Goal: Transaction & Acquisition: Download file/media

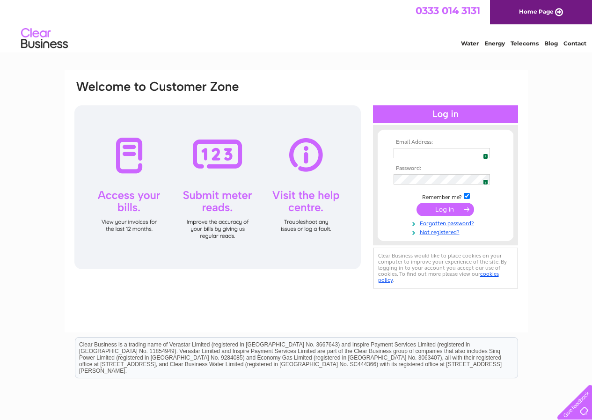
click at [482, 153] on img at bounding box center [482, 152] width 7 height 7
type input "assembledjoinery@yahoo.co.uk"
click at [434, 205] on input "submit" at bounding box center [445, 209] width 58 height 13
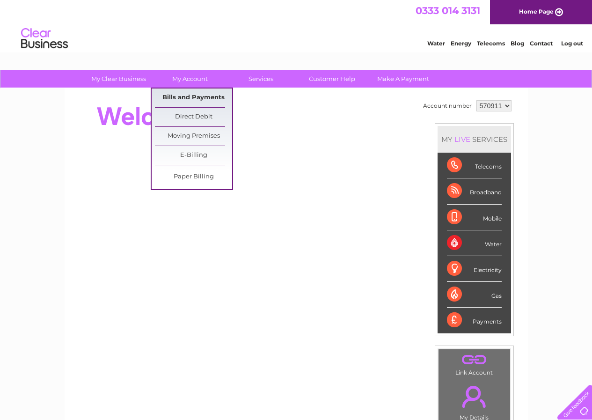
click at [173, 97] on link "Bills and Payments" at bounding box center [193, 97] width 77 height 19
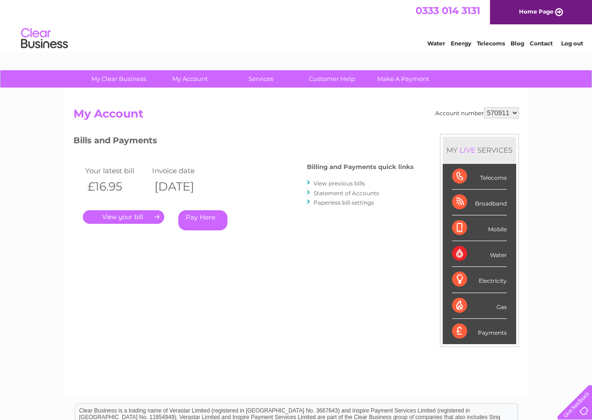
click at [119, 217] on link "." at bounding box center [123, 217] width 81 height 14
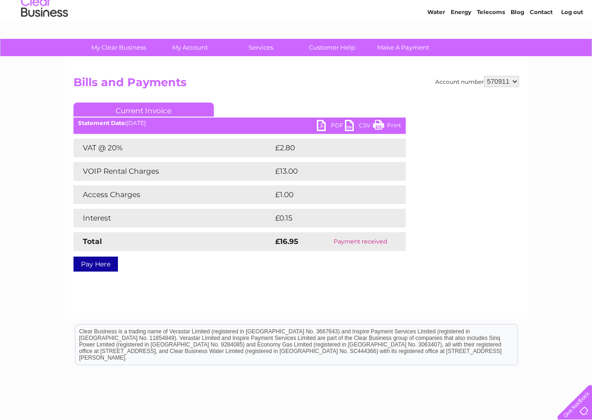
scroll to position [4, 0]
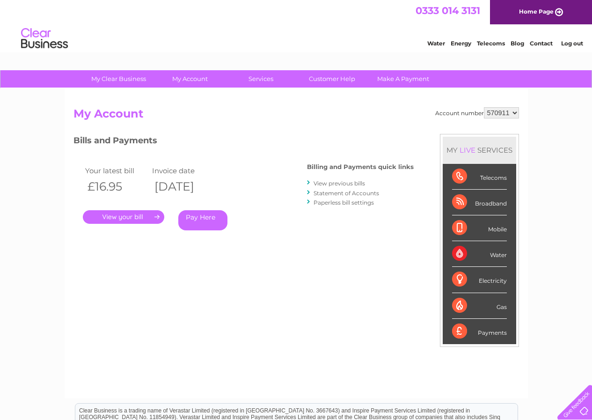
click at [327, 182] on link "View previous bills" at bounding box center [338, 183] width 51 height 7
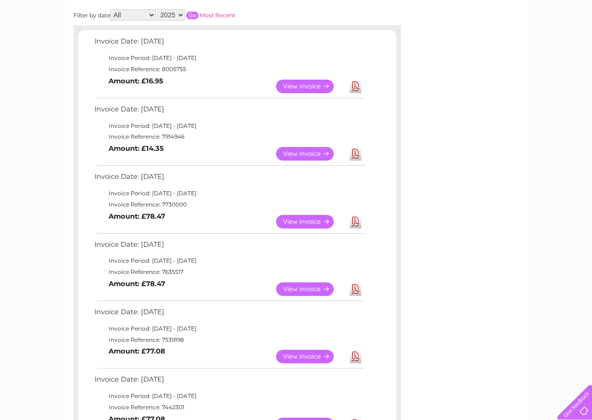
scroll to position [94, 0]
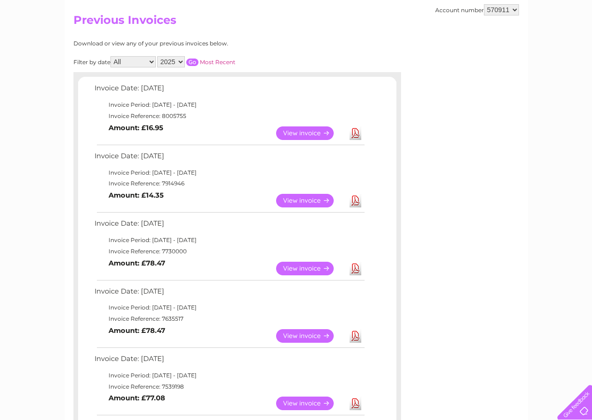
click at [358, 201] on link "Download" at bounding box center [355, 201] width 12 height 14
click at [309, 132] on link "View" at bounding box center [310, 133] width 69 height 14
drag, startPoint x: 0, startPoint y: 0, endPoint x: 357, endPoint y: 132, distance: 381.0
click at [357, 132] on link "Download" at bounding box center [355, 133] width 12 height 14
